Goal: Information Seeking & Learning: Find specific fact

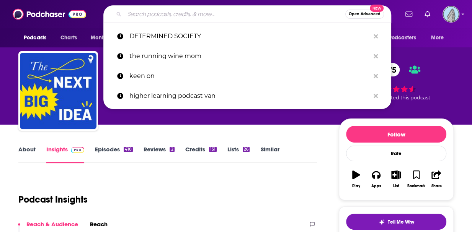
click at [245, 15] on input "Search podcasts, credits, & more..." at bounding box center [234, 14] width 221 height 12
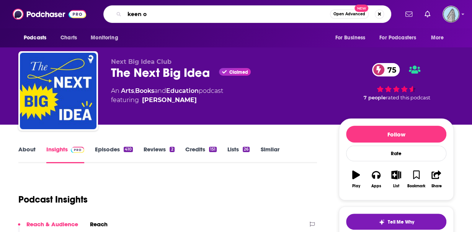
type input "keen on"
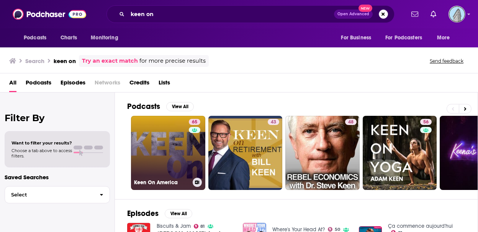
click at [159, 141] on link "65 Keen On America" at bounding box center [168, 153] width 74 height 74
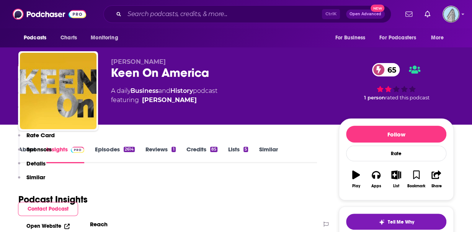
scroll to position [153, 0]
